Goal: Navigation & Orientation: Find specific page/section

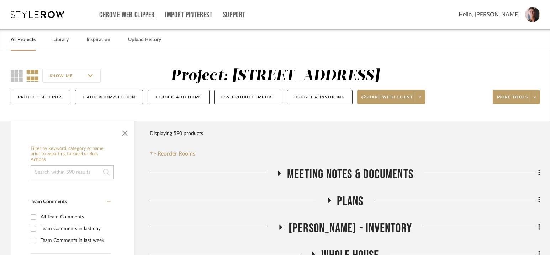
click at [31, 39] on link "All Projects" at bounding box center [23, 40] width 25 height 10
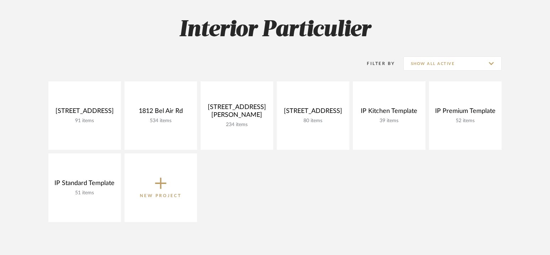
scroll to position [110, 0]
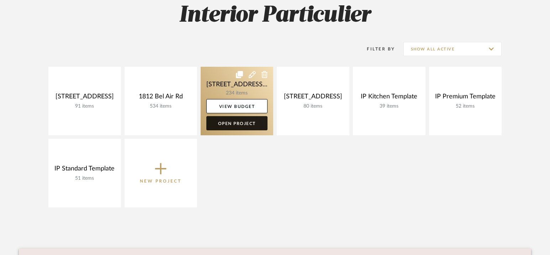
click at [237, 123] on link "Open Project" at bounding box center [236, 123] width 61 height 14
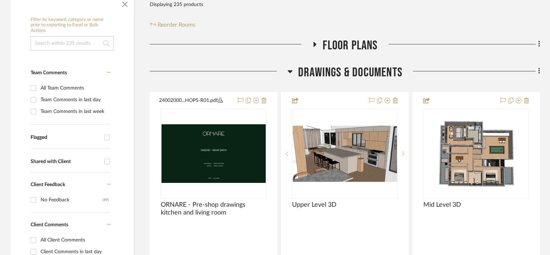
scroll to position [148, 0]
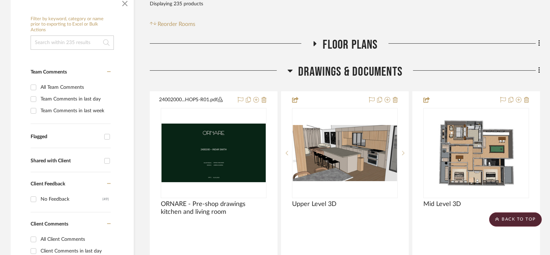
click at [345, 71] on span "Drawings & Documents" at bounding box center [350, 71] width 104 height 15
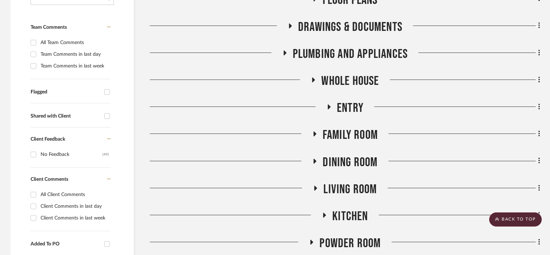
scroll to position [167, 0]
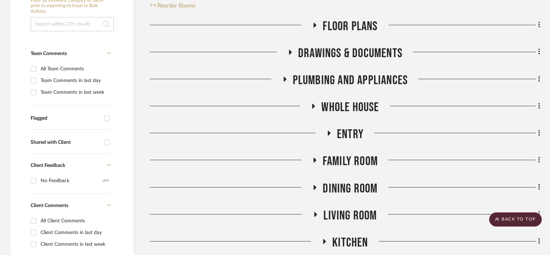
click at [352, 81] on span "PLUMBING AND APPLIANCES" at bounding box center [350, 80] width 115 height 15
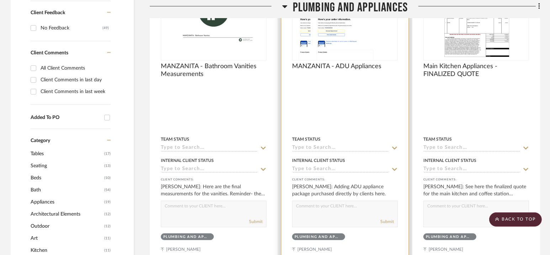
scroll to position [200, 0]
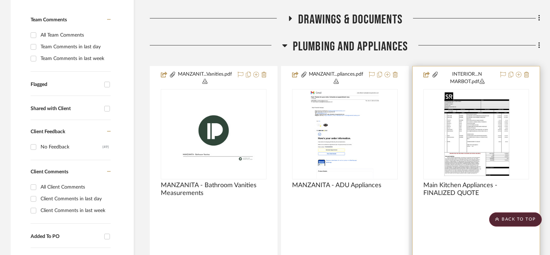
click at [490, 134] on img "0" at bounding box center [476, 134] width 69 height 89
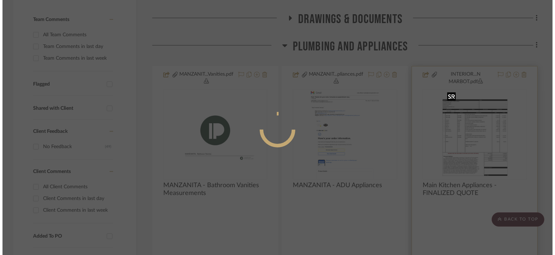
scroll to position [0, 0]
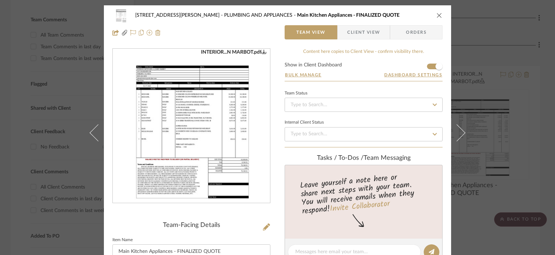
click at [192, 117] on img "0" at bounding box center [192, 126] width 120 height 154
click at [434, 16] on div "[STREET_ADDRESS][PERSON_NAME] PLUMBING AND APPLIANCES Main Kitchen Appliances -…" at bounding box center [277, 15] width 330 height 14
click at [437, 13] on icon "close" at bounding box center [440, 15] width 6 height 6
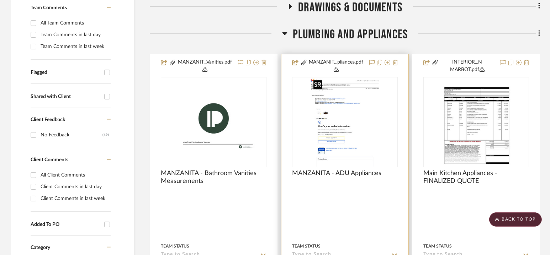
scroll to position [533, 0]
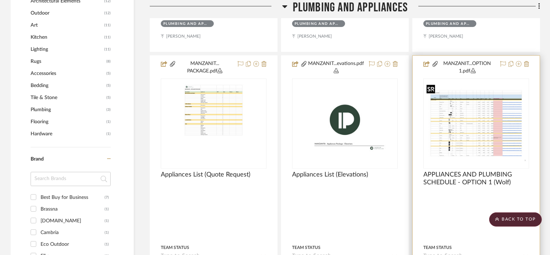
click at [0, 0] on img at bounding box center [0, 0] width 0 height 0
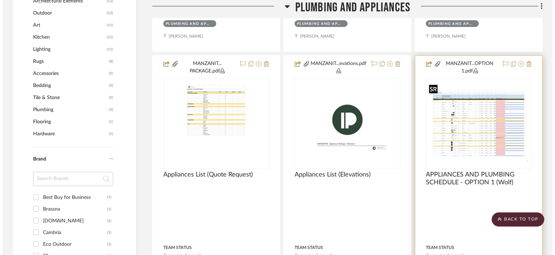
scroll to position [0, 0]
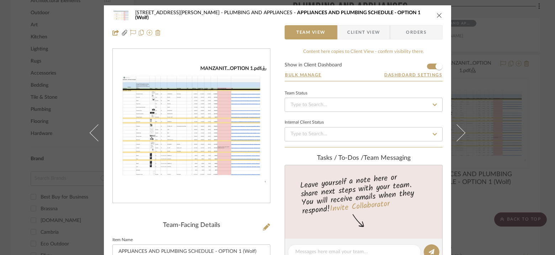
click at [190, 118] on img "0" at bounding box center [191, 126] width 157 height 122
click at [488, 126] on div "[STREET_ADDRESS][PERSON_NAME] PLUMBING AND APPLIANCES APPLIANCES AND PLUMBING S…" at bounding box center [277, 127] width 555 height 255
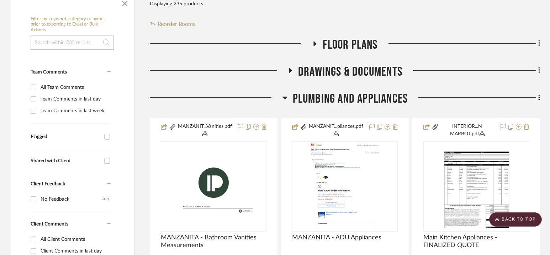
scroll to position [166, 0]
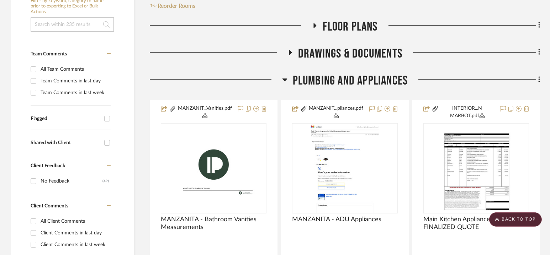
click at [345, 82] on span "PLUMBING AND APPLIANCES" at bounding box center [350, 80] width 115 height 15
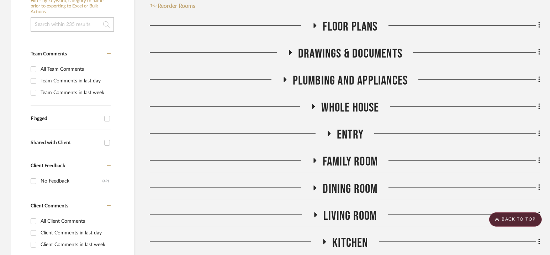
click at [345, 82] on span "PLUMBING AND APPLIANCES" at bounding box center [350, 80] width 115 height 15
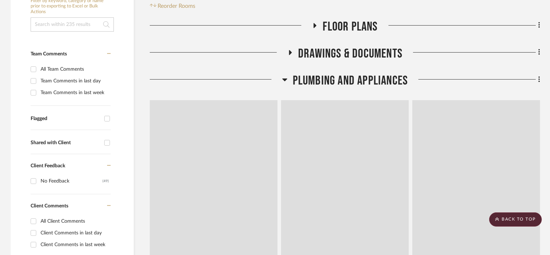
click at [345, 82] on span "PLUMBING AND APPLIANCES" at bounding box center [350, 80] width 115 height 15
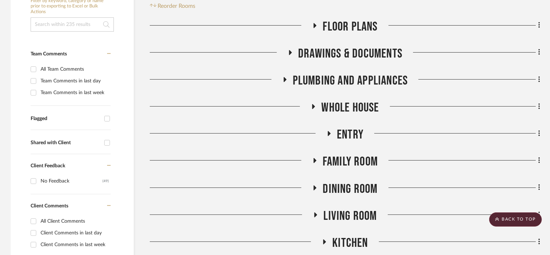
click at [347, 110] on span "Whole House" at bounding box center [350, 107] width 58 height 15
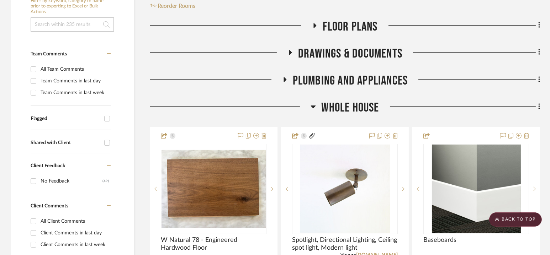
drag, startPoint x: 349, startPoint y: 105, endPoint x: 352, endPoint y: 104, distance: 3.7
click at [352, 104] on span "Whole House" at bounding box center [350, 107] width 58 height 15
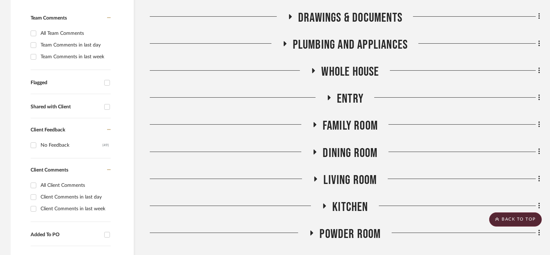
scroll to position [186, 0]
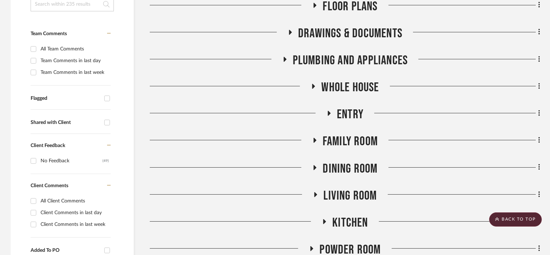
click at [350, 83] on span "Whole House" at bounding box center [350, 87] width 58 height 15
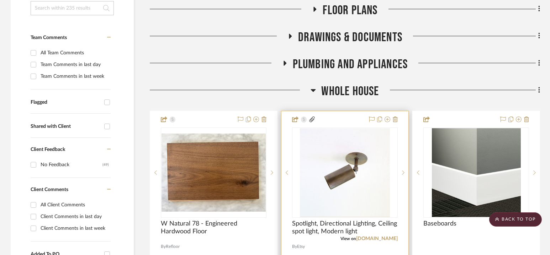
scroll to position [172, 0]
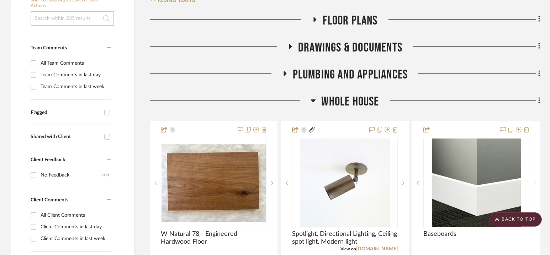
click at [348, 104] on span "Whole House" at bounding box center [350, 101] width 58 height 15
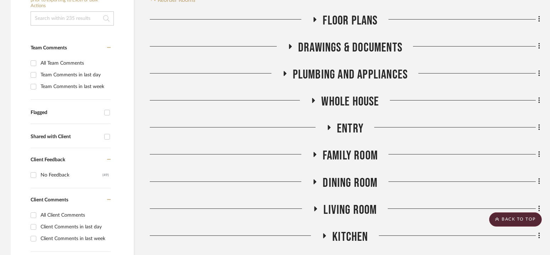
click at [348, 132] on span "Entry" at bounding box center [350, 128] width 27 height 15
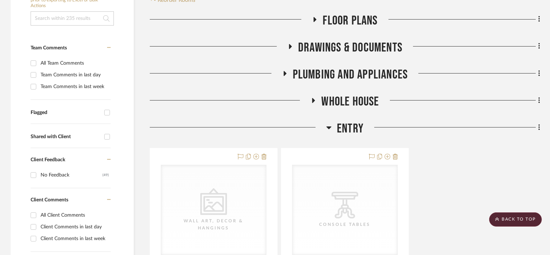
click at [348, 132] on span "Entry" at bounding box center [350, 128] width 27 height 15
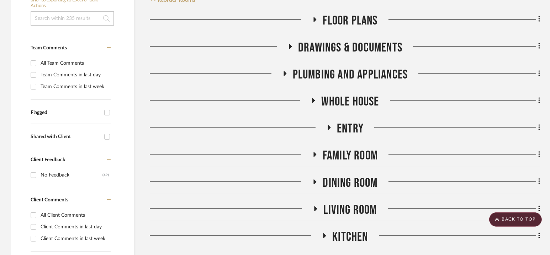
click at [349, 152] on span "Family Room" at bounding box center [350, 155] width 55 height 15
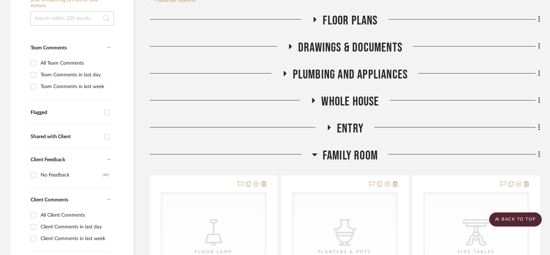
scroll to position [260, 0]
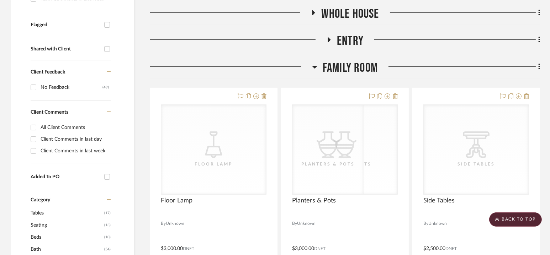
click at [348, 73] on span "Family Room" at bounding box center [350, 67] width 55 height 15
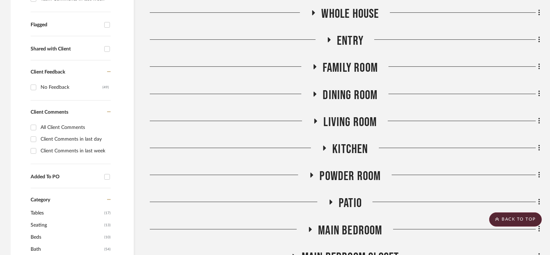
click at [343, 105] on div "Dining Room" at bounding box center [345, 97] width 390 height 18
click at [348, 91] on span "Dining Room" at bounding box center [350, 95] width 55 height 15
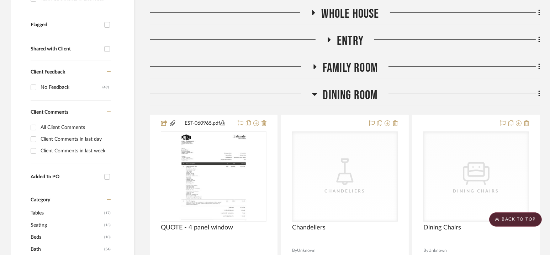
click at [348, 91] on span "Dining Room" at bounding box center [350, 95] width 55 height 15
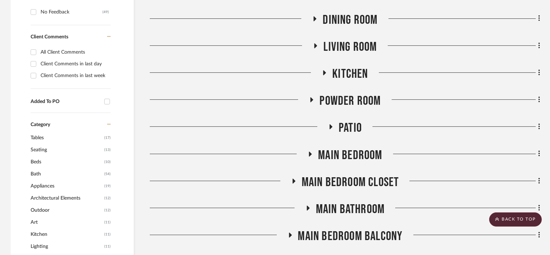
scroll to position [346, 0]
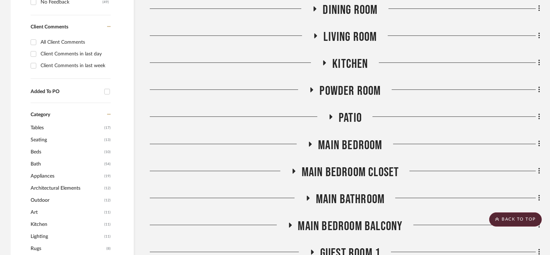
click at [351, 13] on span "Dining Room" at bounding box center [350, 9] width 55 height 15
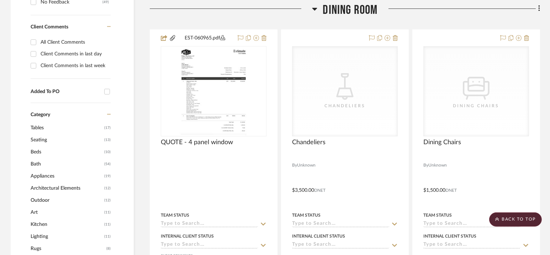
click at [351, 13] on span "Dining Room" at bounding box center [350, 9] width 55 height 15
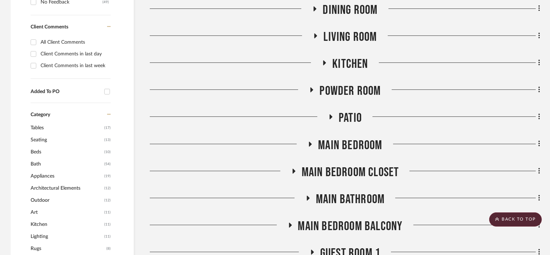
click at [350, 32] on span "Living Room" at bounding box center [349, 37] width 53 height 15
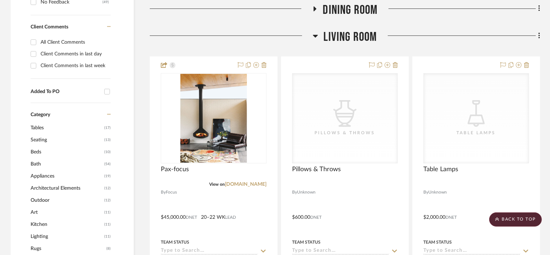
click at [348, 36] on span "Living Room" at bounding box center [349, 37] width 53 height 15
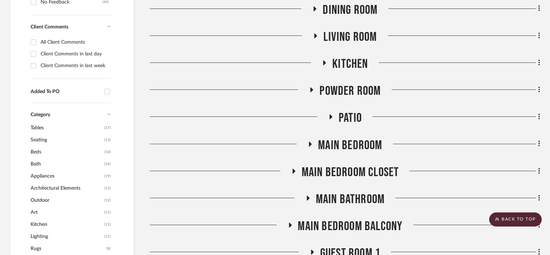
click at [348, 66] on span "Kitchen" at bounding box center [350, 64] width 36 height 15
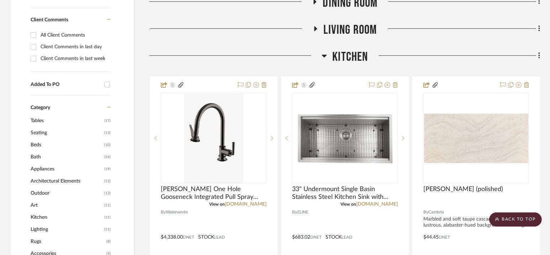
scroll to position [353, 0]
click at [349, 56] on span "Kitchen" at bounding box center [350, 56] width 36 height 15
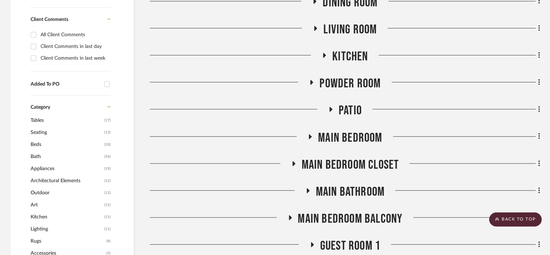
click at [347, 57] on span "Kitchen" at bounding box center [350, 56] width 36 height 15
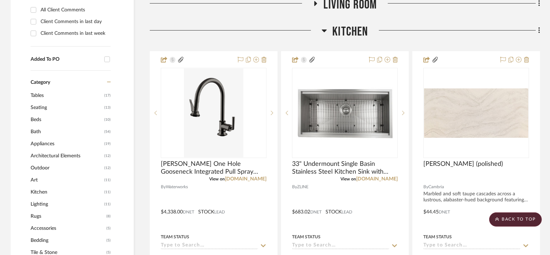
scroll to position [378, 0]
click at [348, 32] on span "Kitchen" at bounding box center [350, 31] width 36 height 15
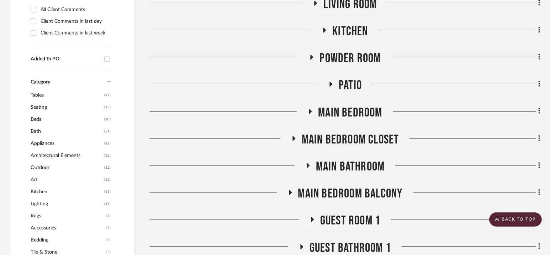
click at [349, 62] on span "Powder Room" at bounding box center [350, 58] width 61 height 15
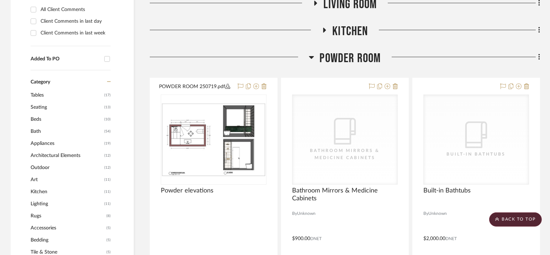
click at [348, 61] on span "Powder Room" at bounding box center [350, 58] width 61 height 15
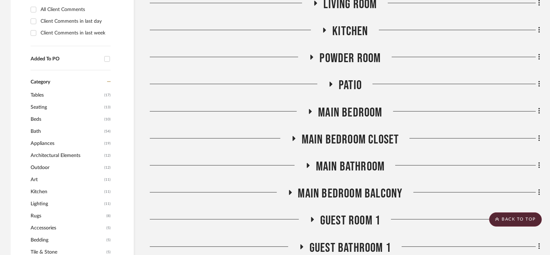
click at [348, 61] on span "Powder Room" at bounding box center [350, 58] width 61 height 15
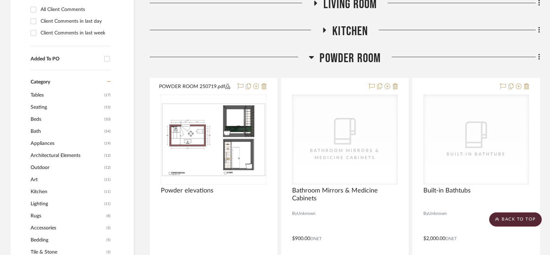
click at [348, 61] on span "Powder Room" at bounding box center [350, 58] width 61 height 15
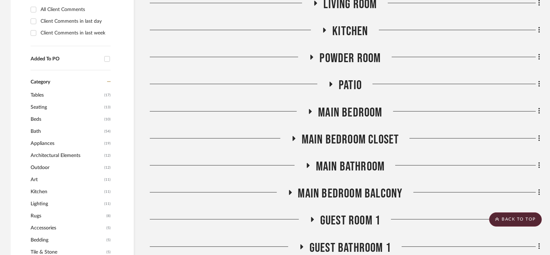
click at [349, 88] on span "Patio" at bounding box center [350, 85] width 23 height 15
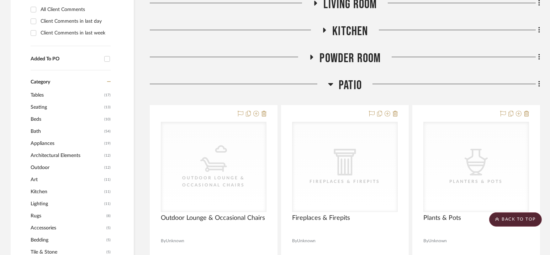
click at [348, 85] on span "Patio" at bounding box center [350, 85] width 23 height 15
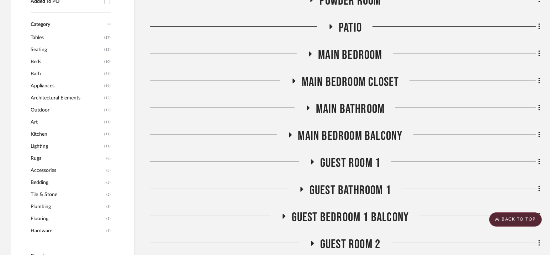
scroll to position [438, 0]
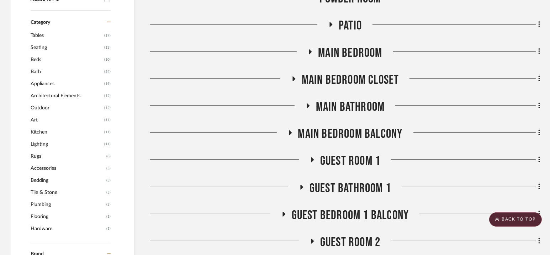
click at [347, 46] on span "Main Bedroom" at bounding box center [350, 53] width 64 height 15
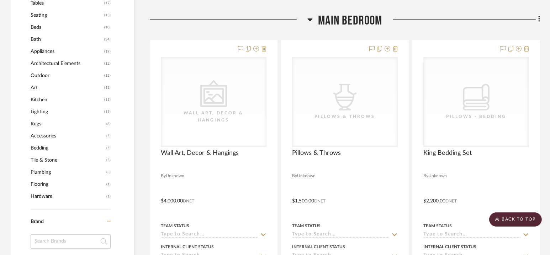
scroll to position [472, 0]
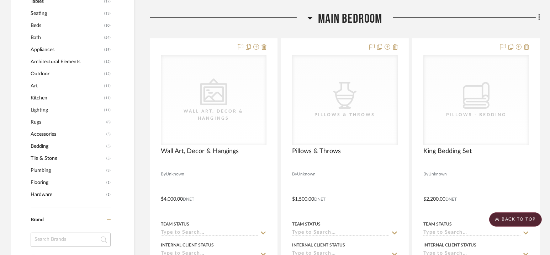
click at [346, 17] on span "Main Bedroom" at bounding box center [350, 18] width 64 height 15
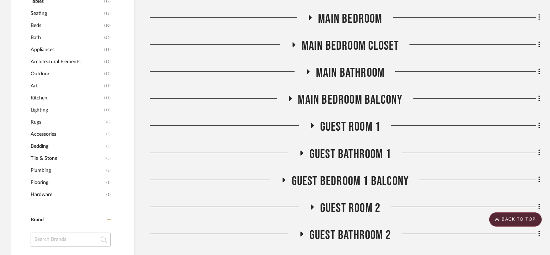
click at [346, 42] on span "Main Bedroom Closet" at bounding box center [350, 45] width 97 height 15
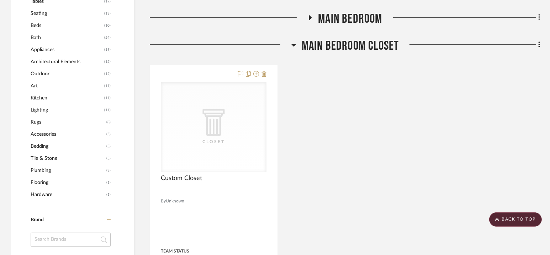
click at [347, 43] on span "Main Bedroom Closet" at bounding box center [350, 45] width 97 height 15
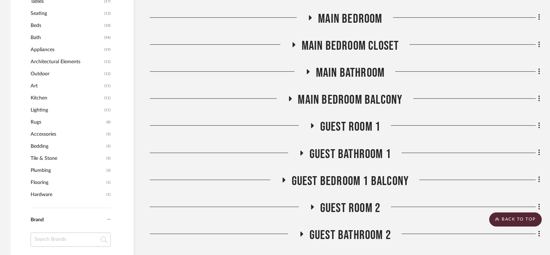
click at [348, 68] on span "Main Bathroom" at bounding box center [350, 72] width 69 height 15
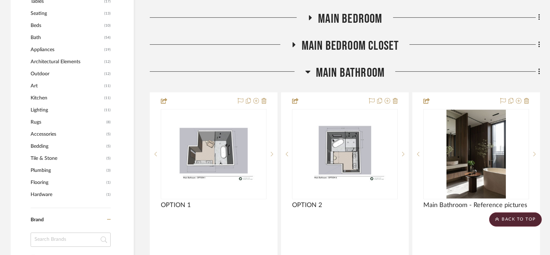
click at [348, 74] on span "Main Bathroom" at bounding box center [350, 72] width 69 height 15
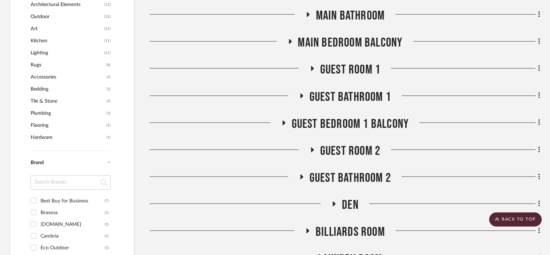
scroll to position [530, 0]
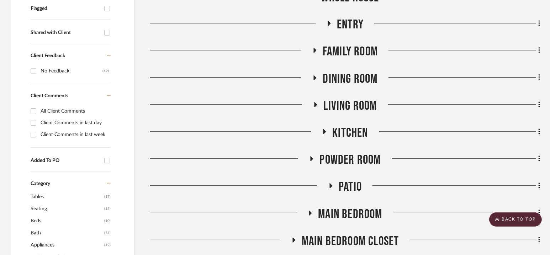
click at [347, 132] on span "Kitchen" at bounding box center [350, 133] width 36 height 15
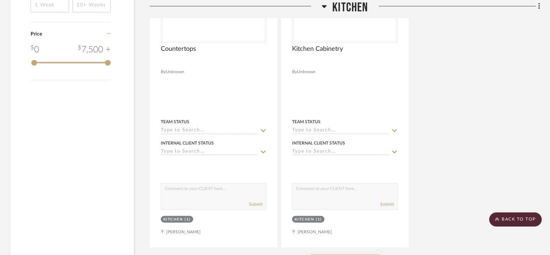
scroll to position [1235, 0]
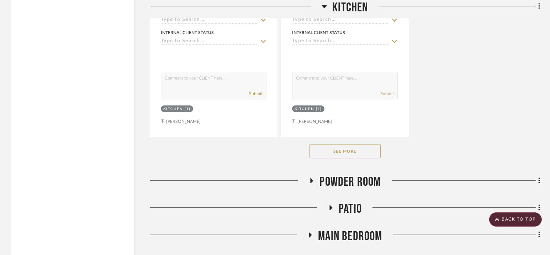
click at [345, 144] on button "See More" at bounding box center [345, 151] width 71 height 14
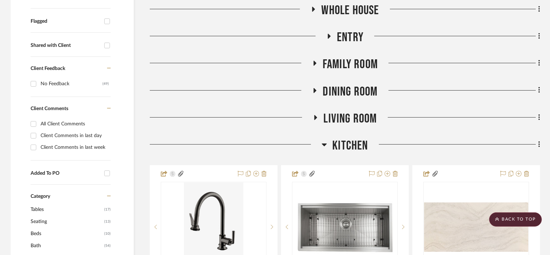
click at [345, 142] on span "Kitchen" at bounding box center [350, 145] width 36 height 15
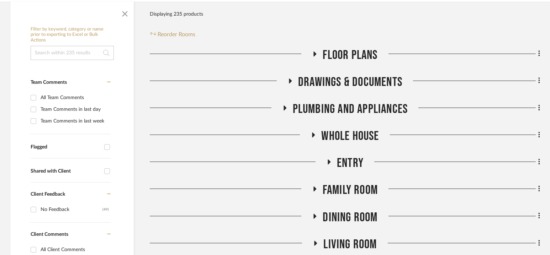
scroll to position [151, 0]
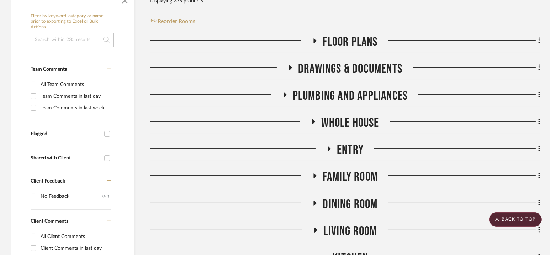
click at [349, 68] on span "Drawings & Documents" at bounding box center [350, 69] width 104 height 15
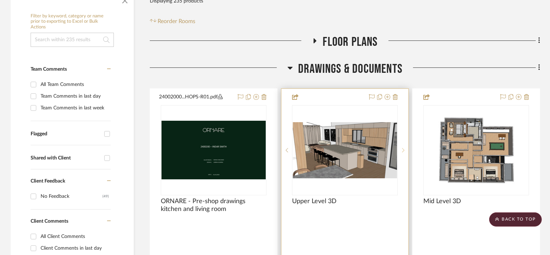
click at [403, 150] on icon at bounding box center [403, 150] width 2 height 5
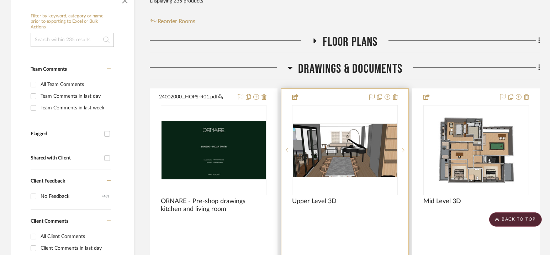
click at [403, 150] on icon at bounding box center [403, 150] width 2 height 5
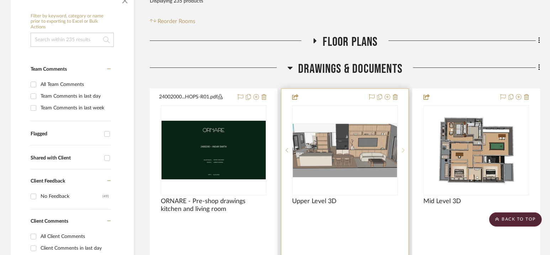
click at [403, 150] on icon at bounding box center [403, 150] width 2 height 5
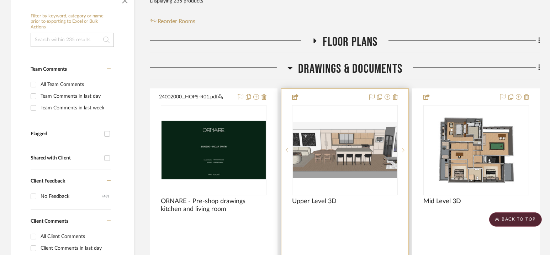
click at [403, 149] on icon at bounding box center [403, 150] width 2 height 4
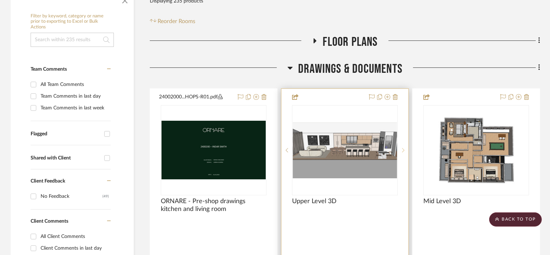
click at [405, 149] on icon at bounding box center [403, 150] width 2 height 5
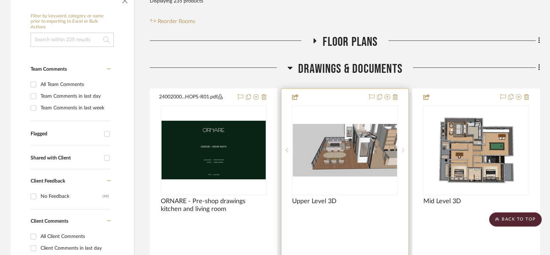
click at [405, 149] on icon at bounding box center [403, 150] width 2 height 5
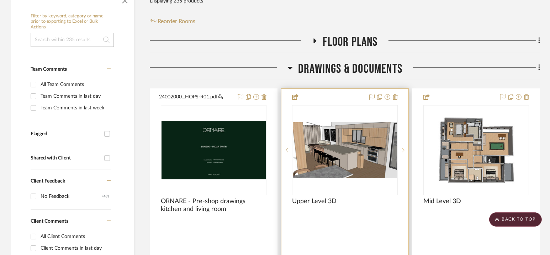
click at [405, 149] on icon at bounding box center [403, 150] width 2 height 5
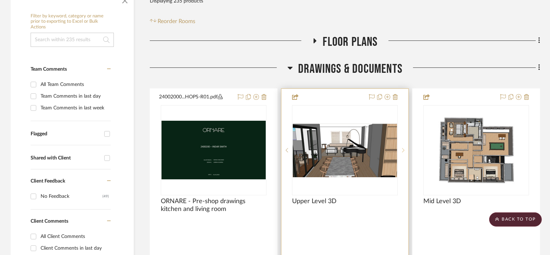
click at [405, 149] on icon at bounding box center [403, 150] width 2 height 5
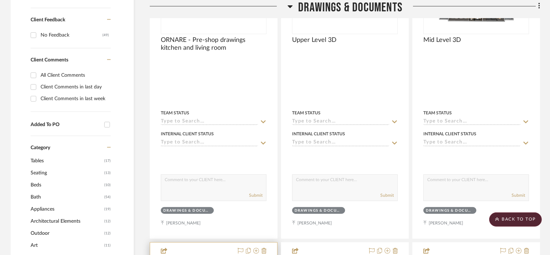
scroll to position [193, 0]
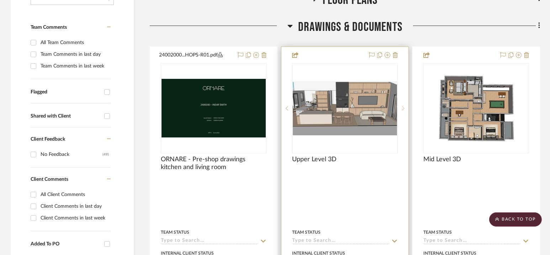
click at [403, 107] on icon at bounding box center [403, 108] width 2 height 4
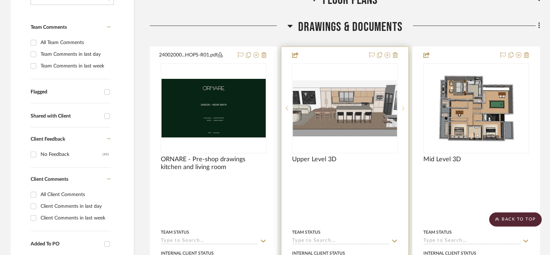
click at [404, 106] on icon at bounding box center [403, 108] width 2 height 5
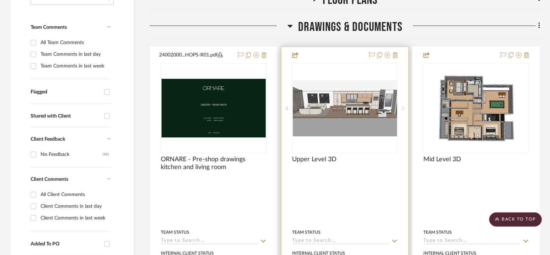
click at [404, 106] on icon at bounding box center [403, 108] width 2 height 5
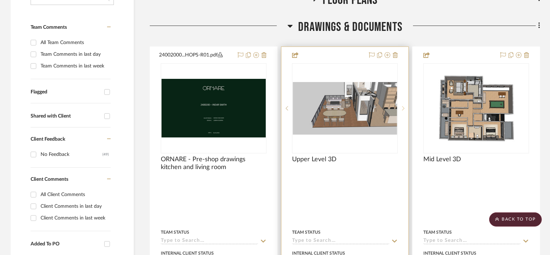
click at [404, 107] on icon at bounding box center [403, 108] width 2 height 5
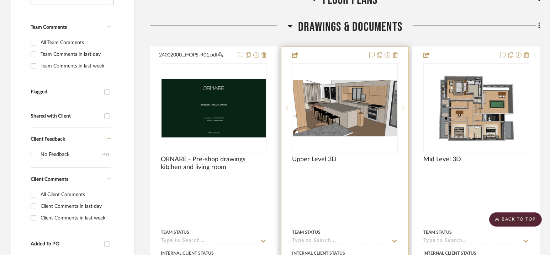
click at [404, 107] on icon at bounding box center [403, 108] width 2 height 5
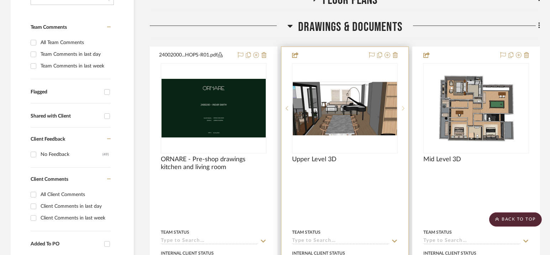
click at [404, 107] on icon at bounding box center [403, 108] width 2 height 5
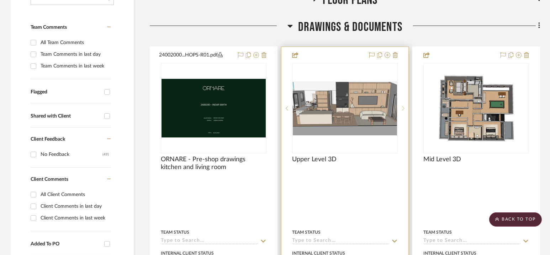
click at [403, 106] on icon at bounding box center [403, 108] width 2 height 5
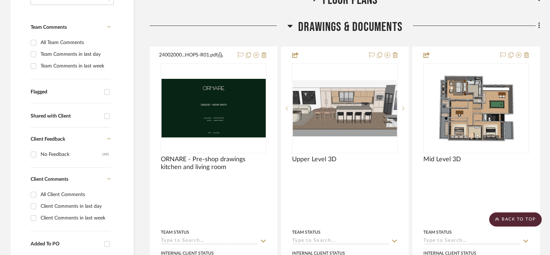
click at [349, 28] on span "Drawings & Documents" at bounding box center [350, 27] width 104 height 15
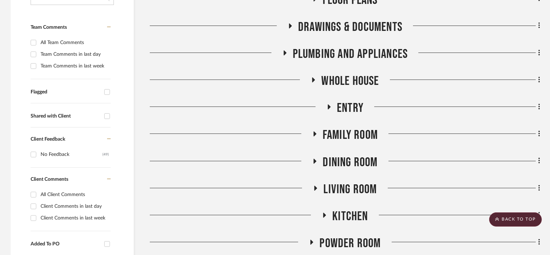
click at [350, 48] on span "PLUMBING AND APPLIANCES" at bounding box center [350, 54] width 115 height 15
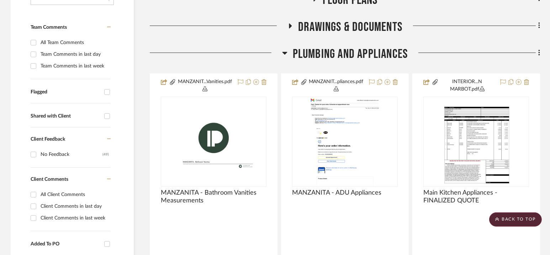
click at [346, 53] on span "PLUMBING AND APPLIANCES" at bounding box center [350, 54] width 115 height 15
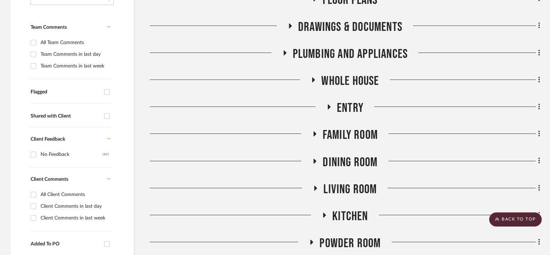
click at [342, 84] on span "Whole House" at bounding box center [350, 81] width 58 height 15
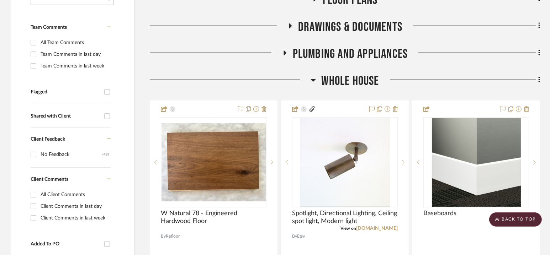
click at [342, 84] on span "Whole House" at bounding box center [350, 81] width 58 height 15
